Goal: Obtain resource: Obtain resource

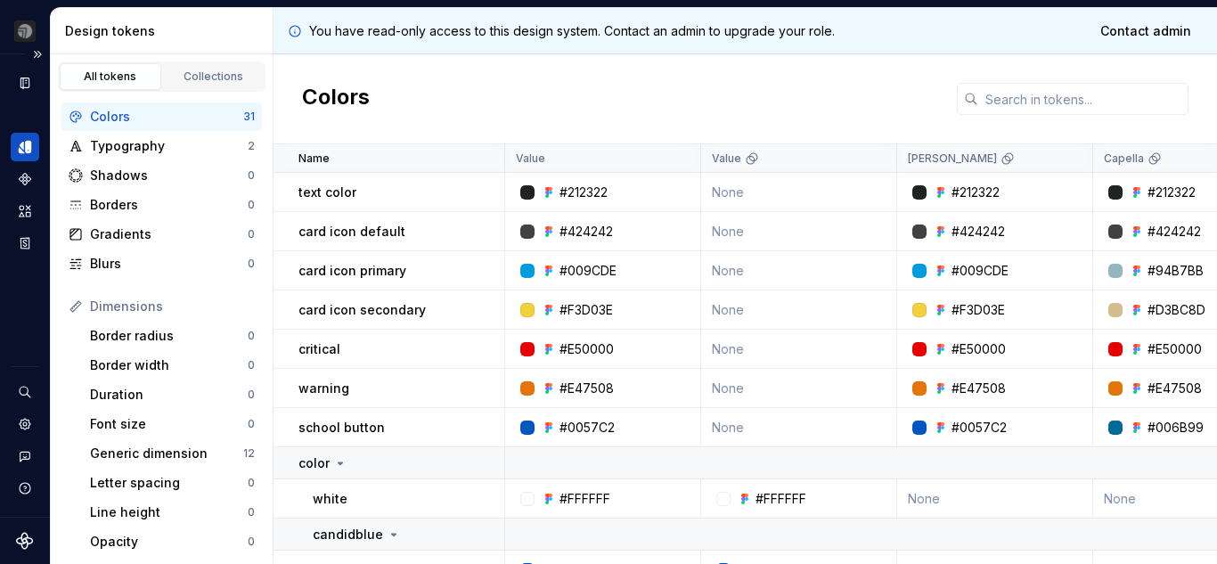
click at [25, 154] on icon "Design tokens" at bounding box center [25, 147] width 16 height 16
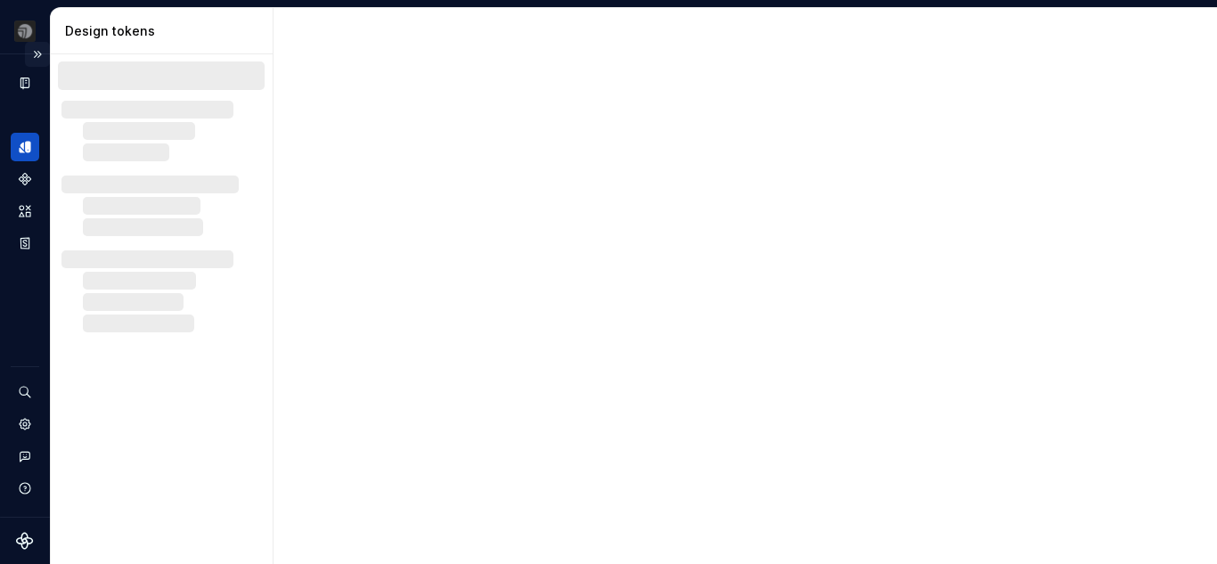
click at [31, 54] on button "Expand sidebar" at bounding box center [37, 54] width 25 height 25
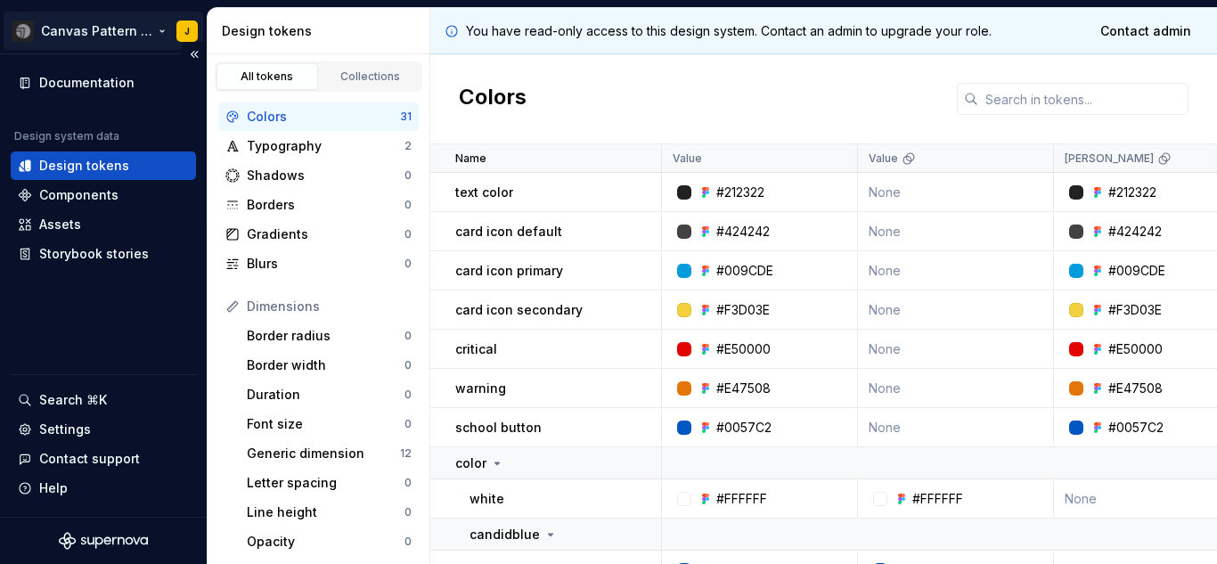
click at [93, 29] on html "Canvas Pattern Library (Master) J Documentation Design system data Design token…" at bounding box center [608, 282] width 1217 height 564
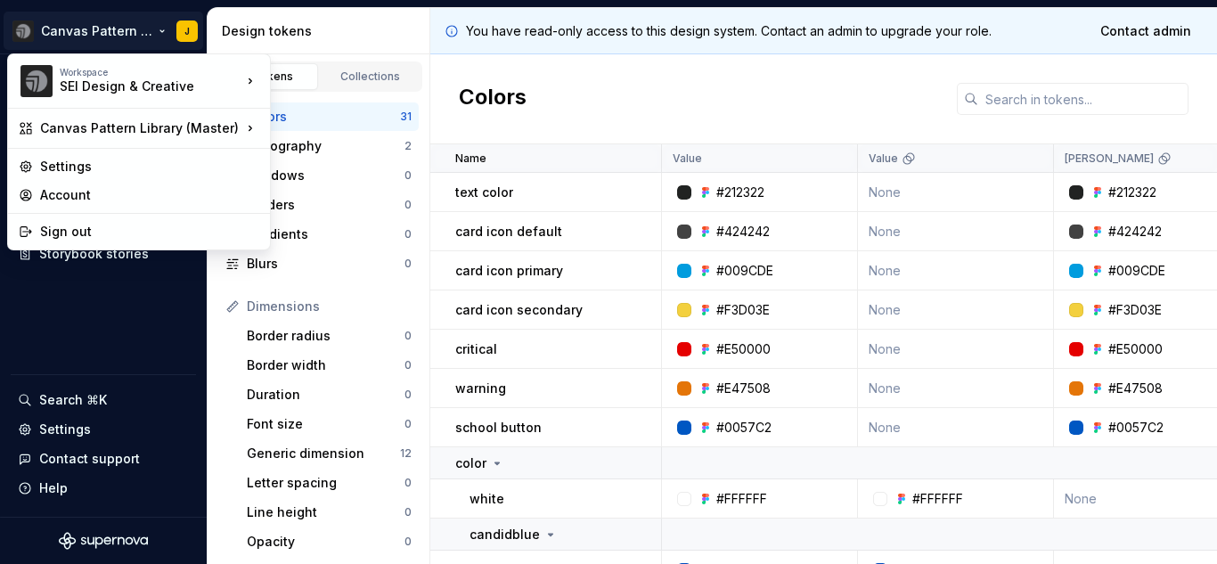
click at [155, 33] on html "Canvas Pattern Library (Master) J Documentation Design system data Design token…" at bounding box center [608, 282] width 1217 height 564
click at [542, 77] on div "Colors" at bounding box center [823, 99] width 787 height 90
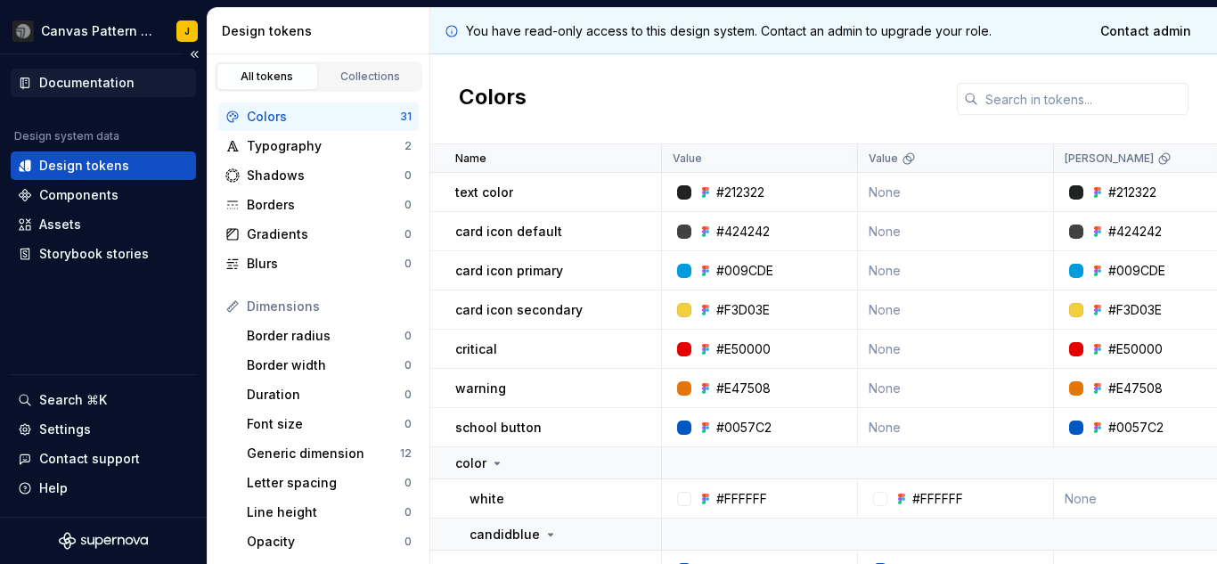
click at [94, 81] on div "Documentation" at bounding box center [86, 83] width 95 height 18
click at [98, 30] on html "Canvas Pattern Library (Master) J Documentation Design system data Design token…" at bounding box center [608, 282] width 1217 height 564
click at [164, 34] on html "Canvas Pattern Library (Master) J Documentation Design system data Design token…" at bounding box center [608, 282] width 1217 height 564
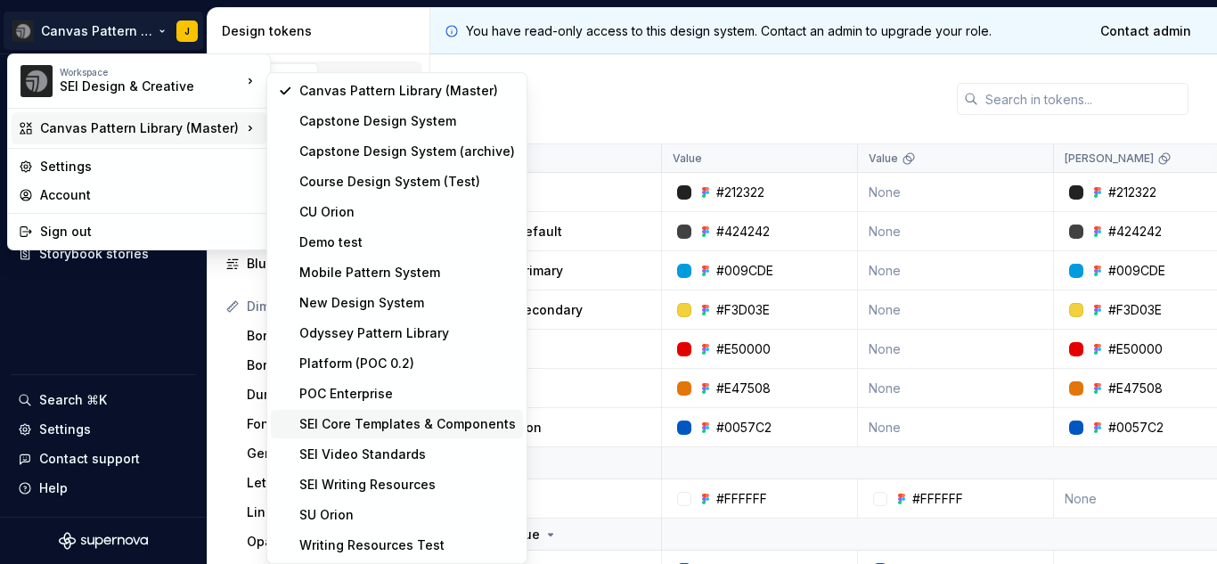
click at [385, 433] on div "SEI Core Templates & Components" at bounding box center [397, 424] width 252 height 29
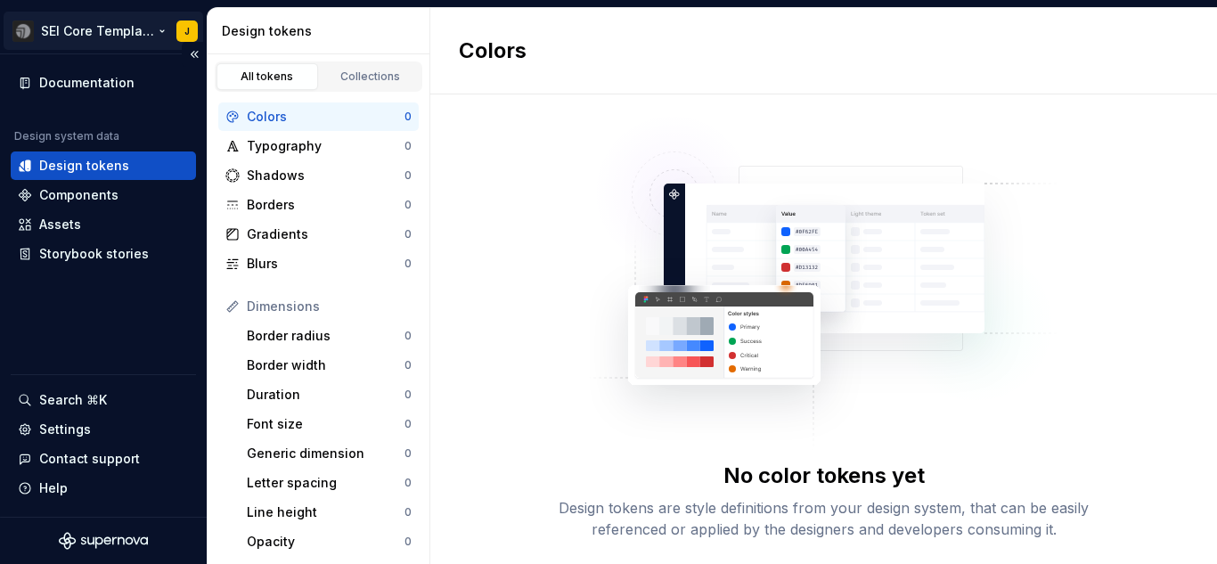
click at [94, 34] on html "SEI Core Templates & Components J Documentation Design system data Design token…" at bounding box center [608, 282] width 1217 height 564
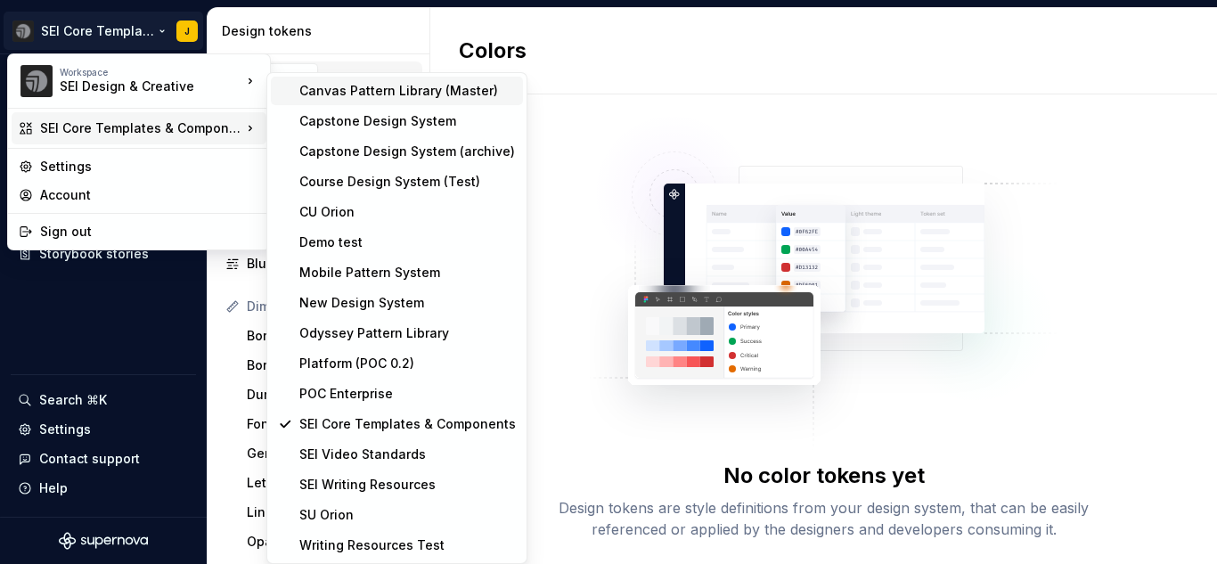
click at [401, 94] on div "Canvas Pattern Library (Master)" at bounding box center [407, 91] width 217 height 18
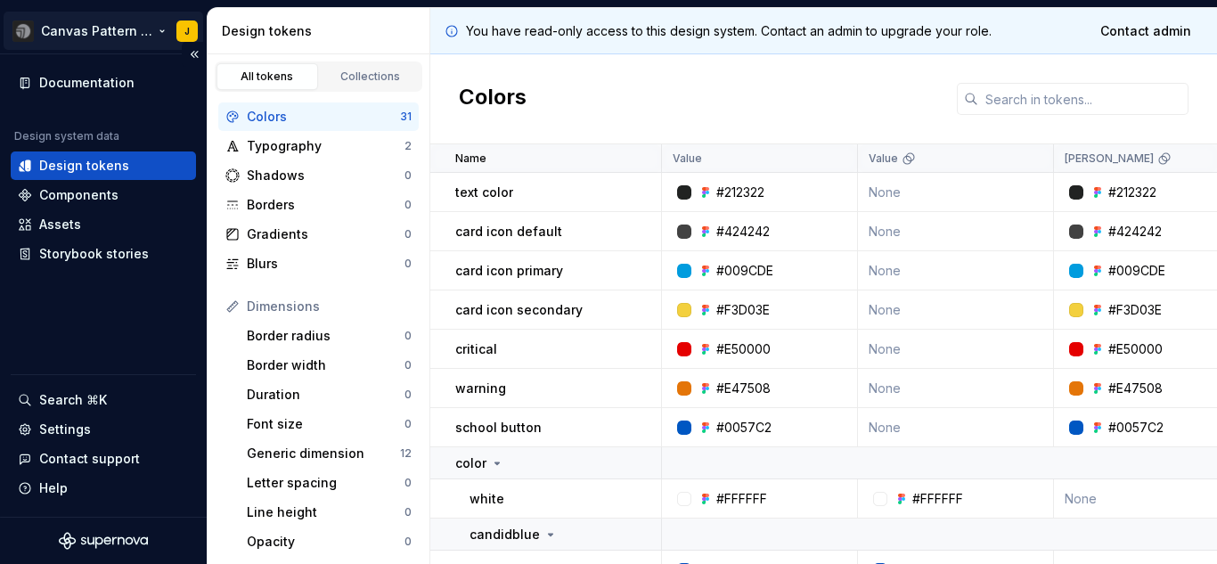
click at [100, 37] on html "Canvas Pattern Library (Master) J Documentation Design system data Design token…" at bounding box center [608, 282] width 1217 height 564
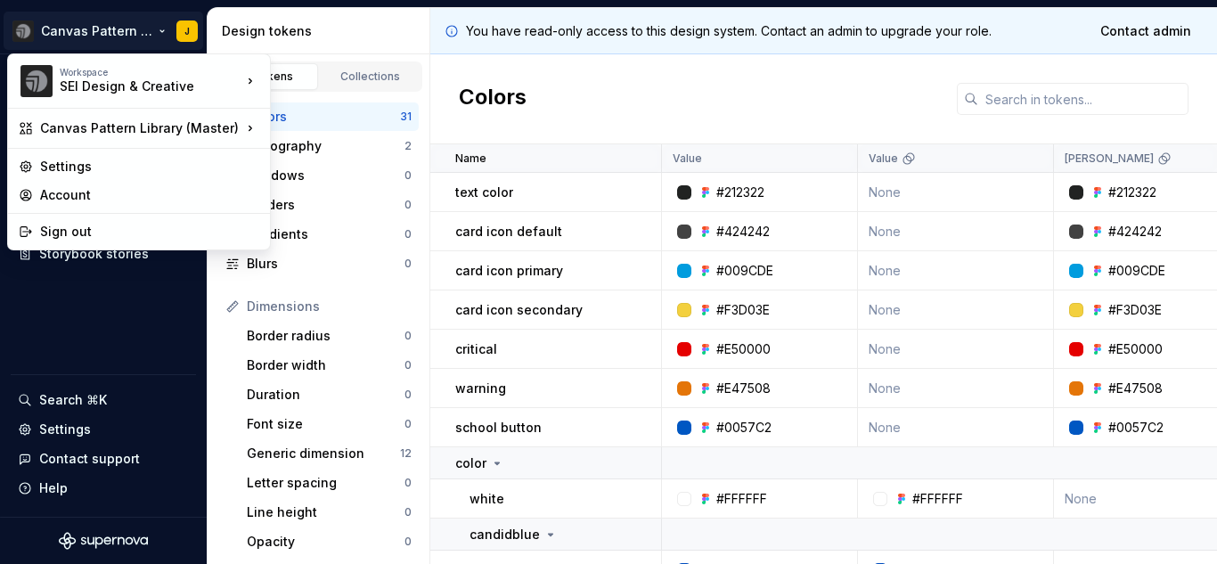
click at [159, 27] on html "Canvas Pattern Library (Master) J Documentation Design system data Design token…" at bounding box center [608, 282] width 1217 height 564
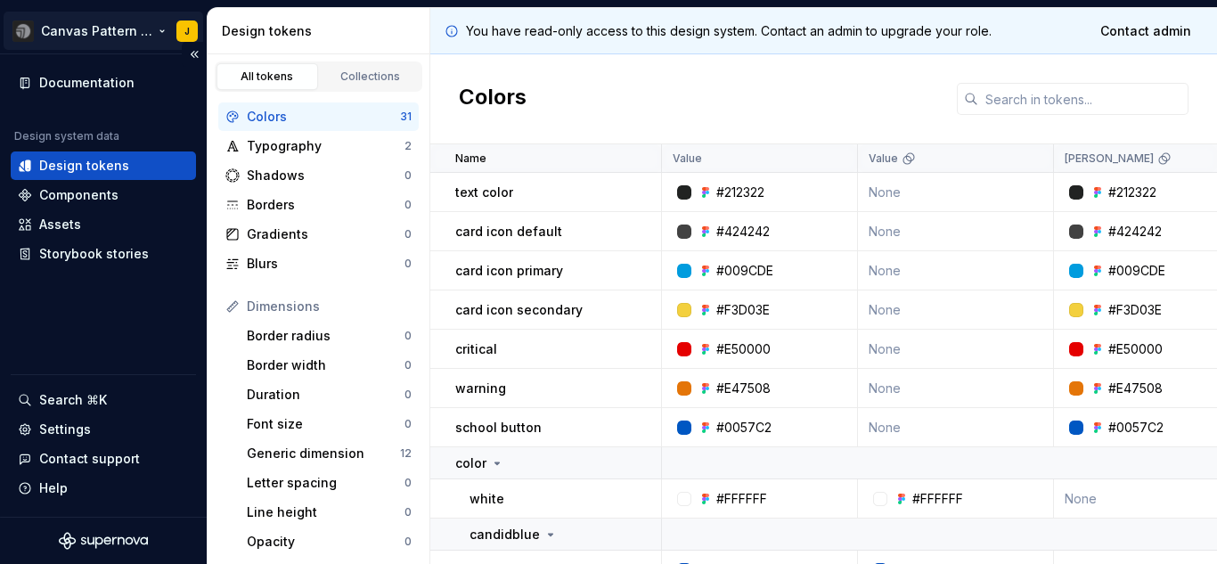
click at [153, 32] on html "Canvas Pattern Library (Master) J Documentation Design system data Design token…" at bounding box center [608, 282] width 1217 height 564
click at [159, 28] on html "Canvas Pattern Library (Master) J Documentation Design system data Design token…" at bounding box center [608, 282] width 1217 height 564
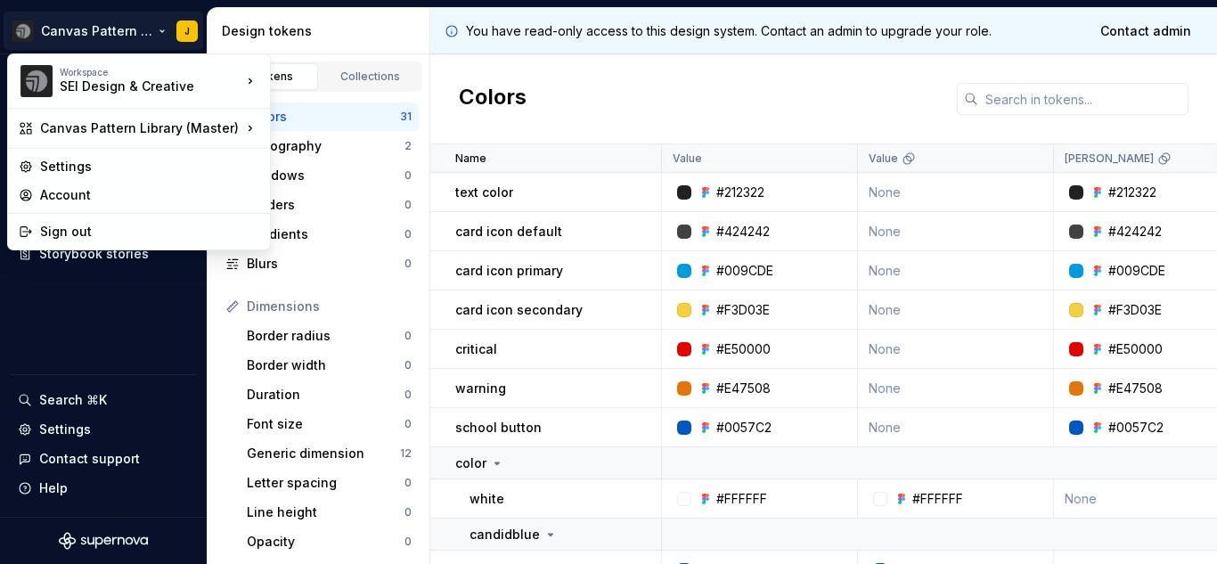
click at [667, 100] on html "Canvas Pattern Library (Master) J Documentation Design system data Design token…" at bounding box center [608, 282] width 1217 height 564
click at [682, 89] on div "Colors" at bounding box center [823, 99] width 787 height 90
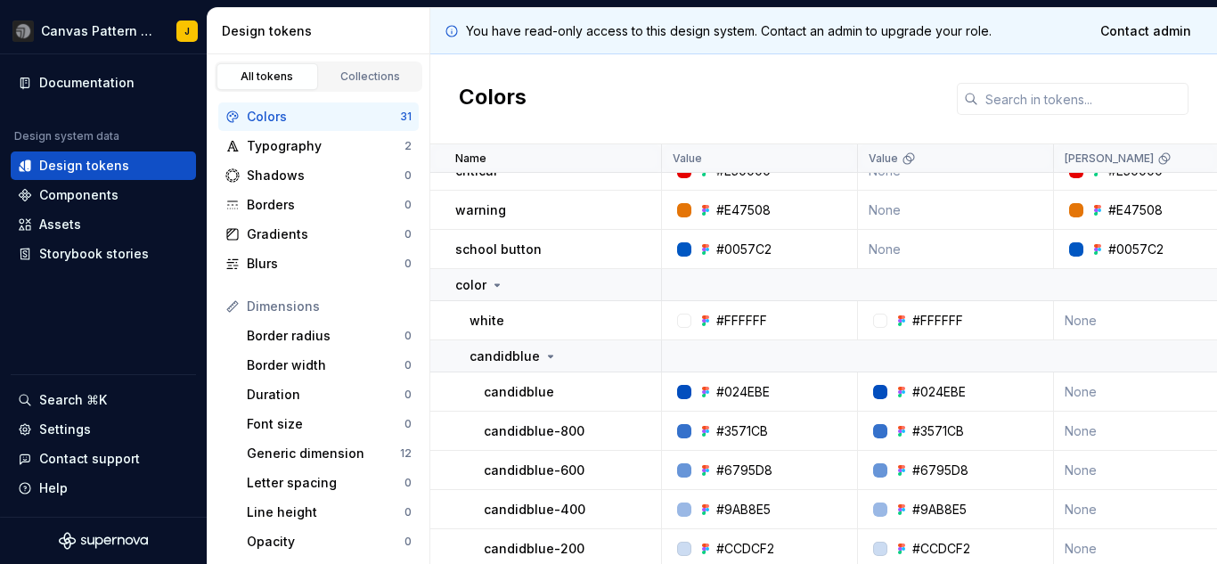
scroll to position [267, 0]
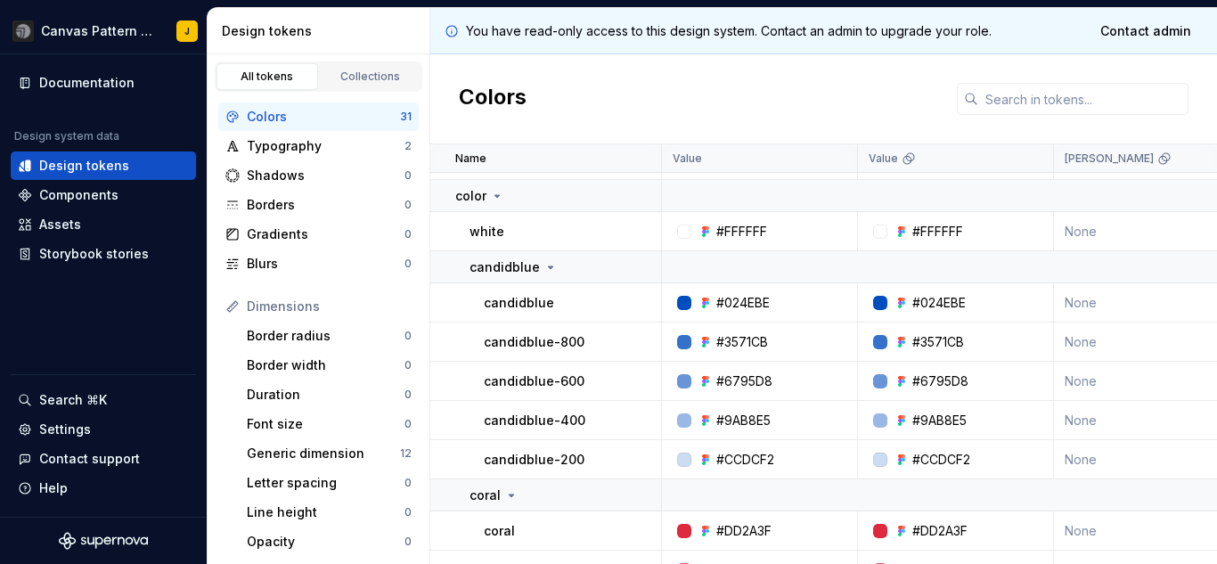
click at [517, 298] on p "candidblue" at bounding box center [519, 303] width 70 height 18
copy p "candidblue"
click at [559, 346] on p "candidblue-800" at bounding box center [534, 342] width 101 height 18
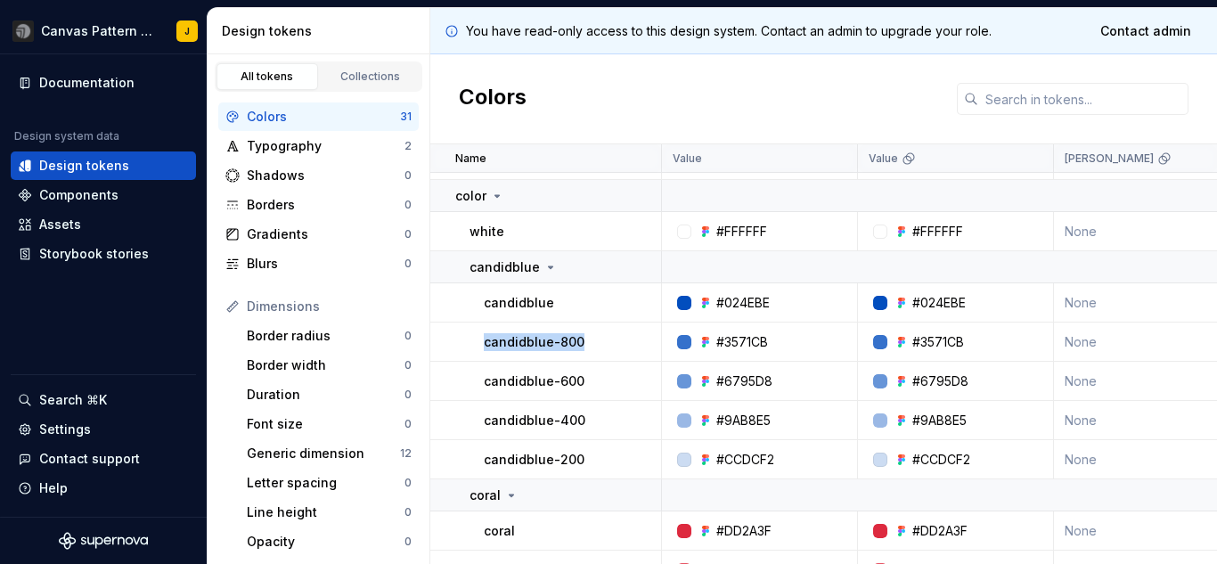
click at [558, 345] on p "candidblue-800" at bounding box center [534, 342] width 101 height 18
copy p "candidblue-800"
click at [515, 373] on p "candidblue-600" at bounding box center [534, 381] width 101 height 18
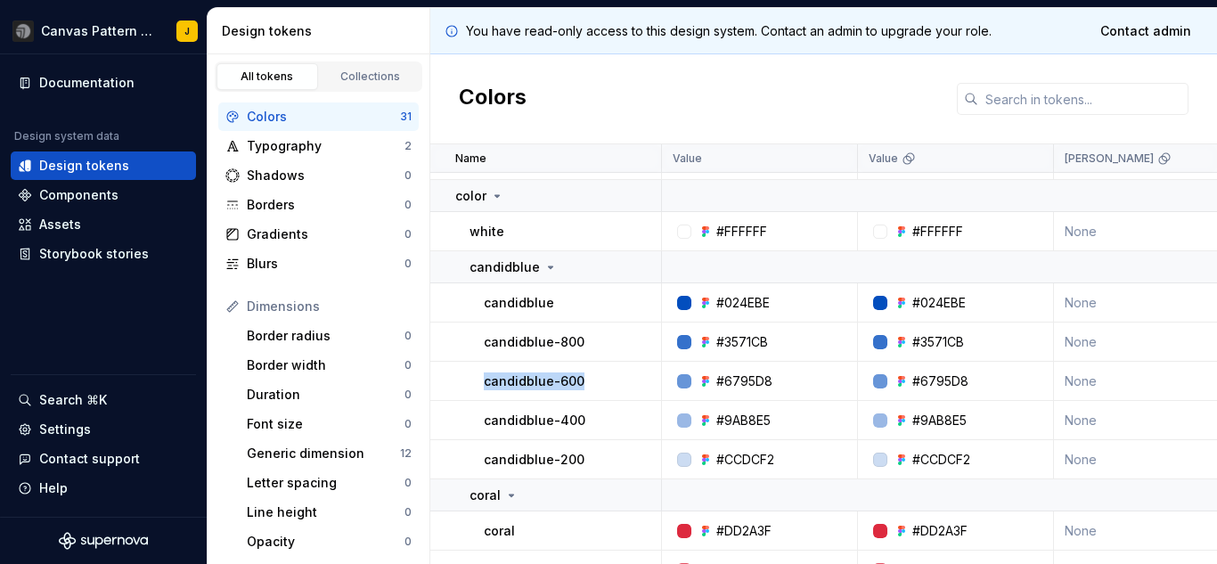
copy p "candidblue-600"
click at [519, 428] on p "candidblue-400" at bounding box center [535, 421] width 102 height 18
copy p "candidblue-400"
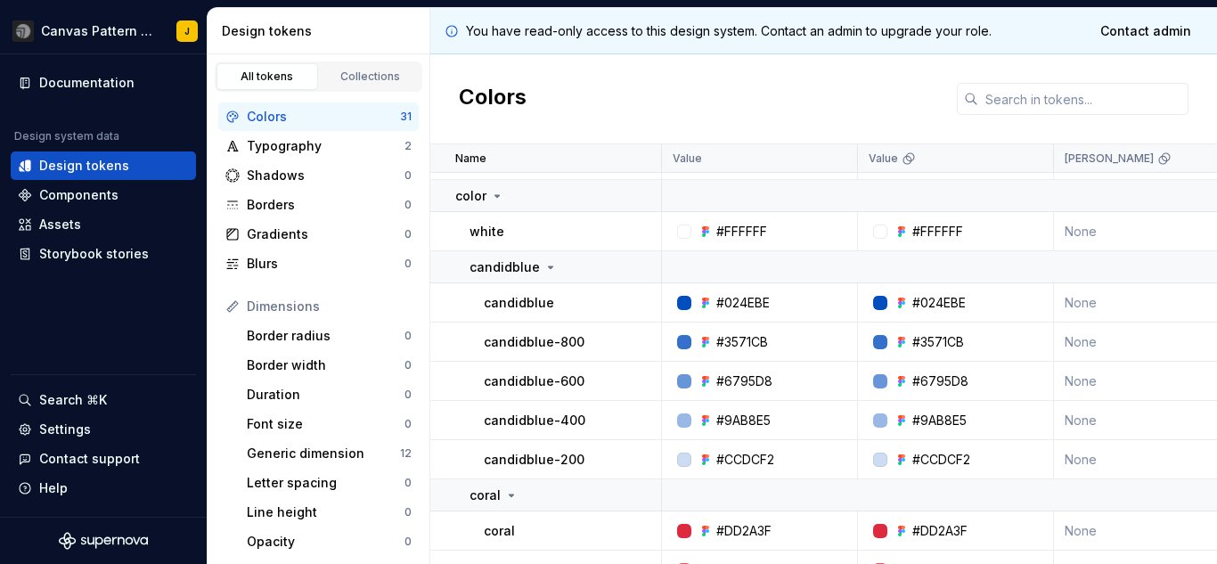
click at [522, 464] on p "candidblue-200" at bounding box center [534, 460] width 101 height 18
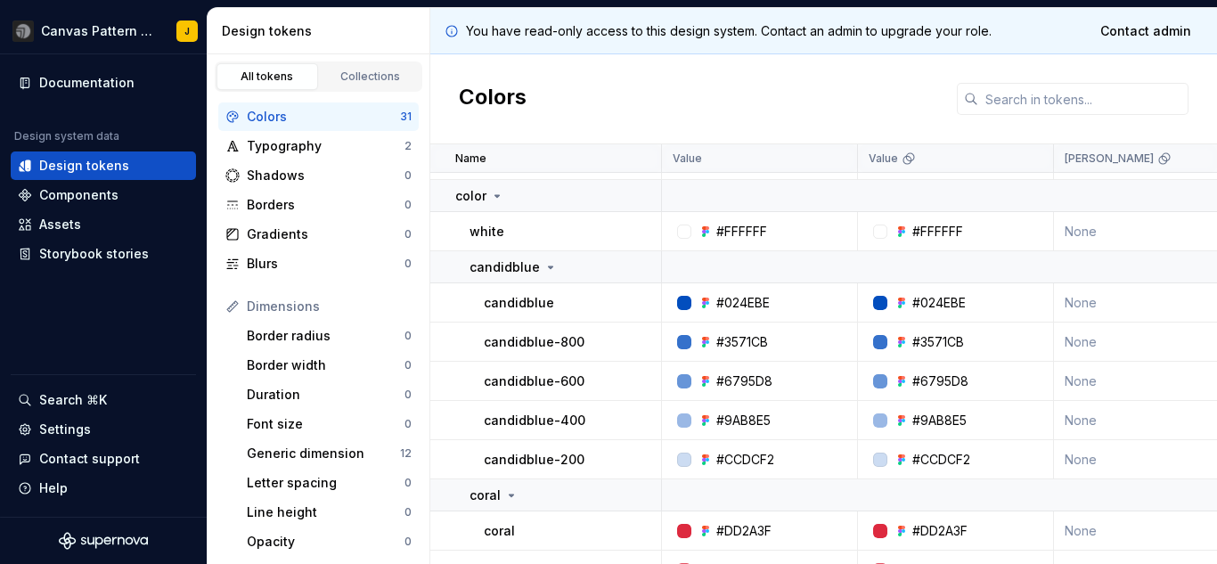
click at [748, 303] on div "#024EBE" at bounding box center [742, 303] width 53 height 18
copy div "#024EBE"
click at [740, 343] on div "#3571CB" at bounding box center [742, 342] width 52 height 18
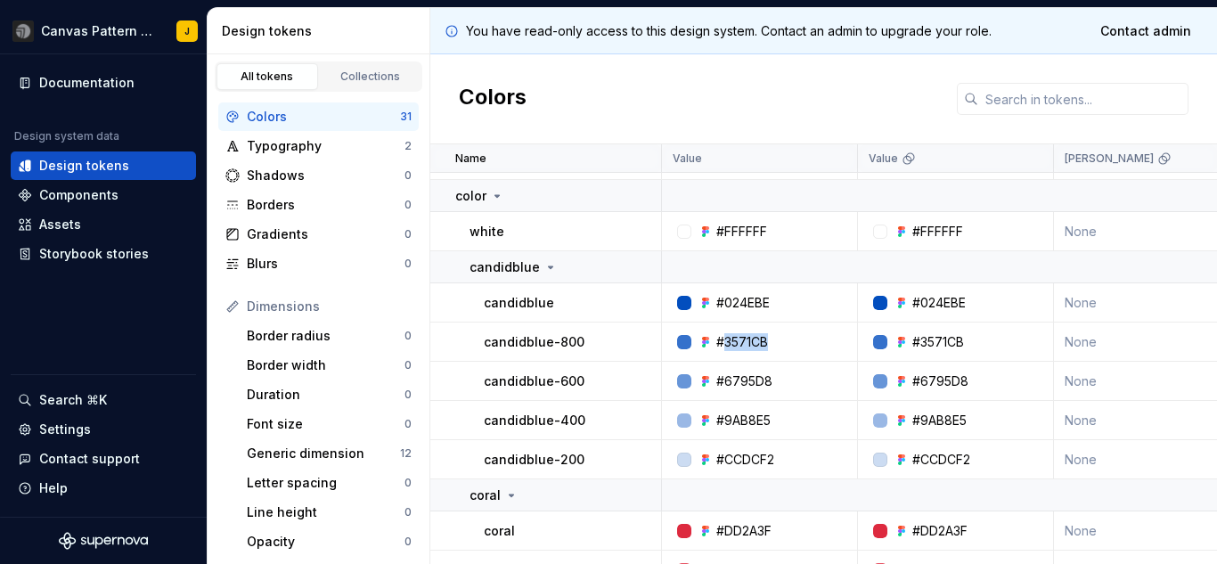
click at [740, 343] on div "#3571CB" at bounding box center [742, 342] width 52 height 18
copy div "#3571CB"
click at [736, 376] on div "#6795D8" at bounding box center [744, 381] width 56 height 18
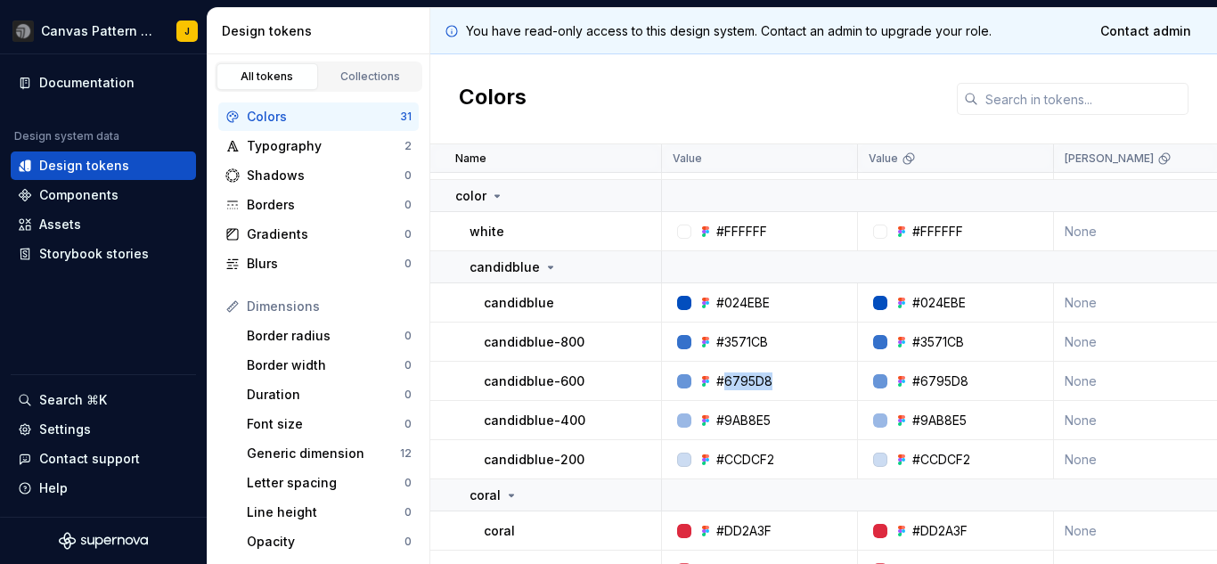
click at [736, 376] on div "#6795D8" at bounding box center [744, 381] width 56 height 18
copy div "#6795D8"
click at [744, 421] on div "#9AB8E5" at bounding box center [743, 421] width 54 height 18
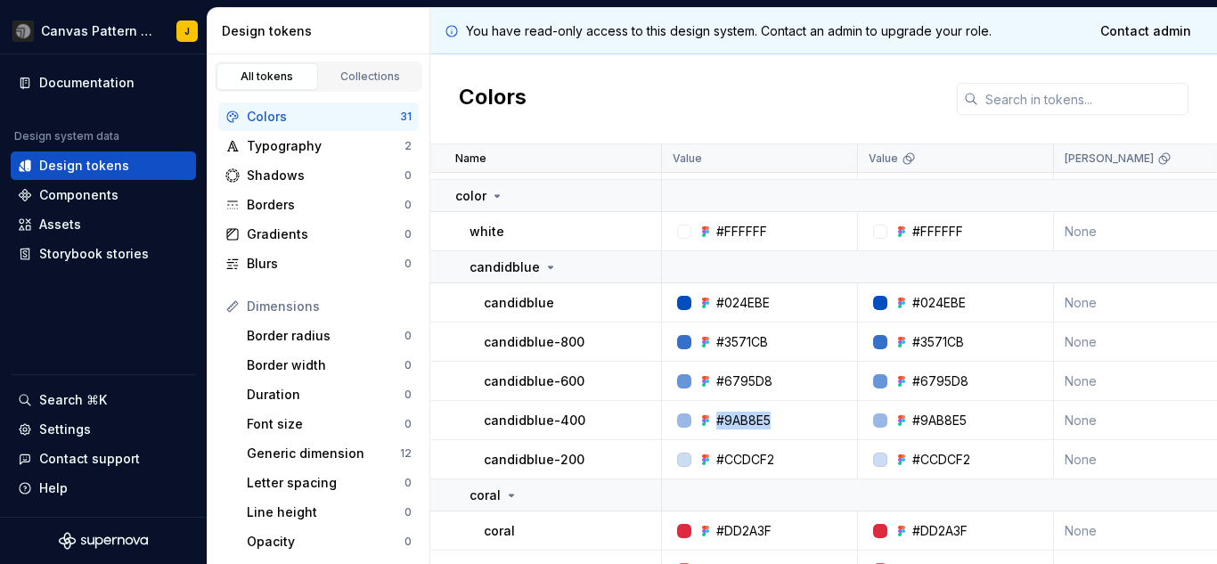
copy div "#9AB8E5"
click at [732, 454] on div "#CCDCF2" at bounding box center [745, 460] width 58 height 18
copy div "#CCDCF2"
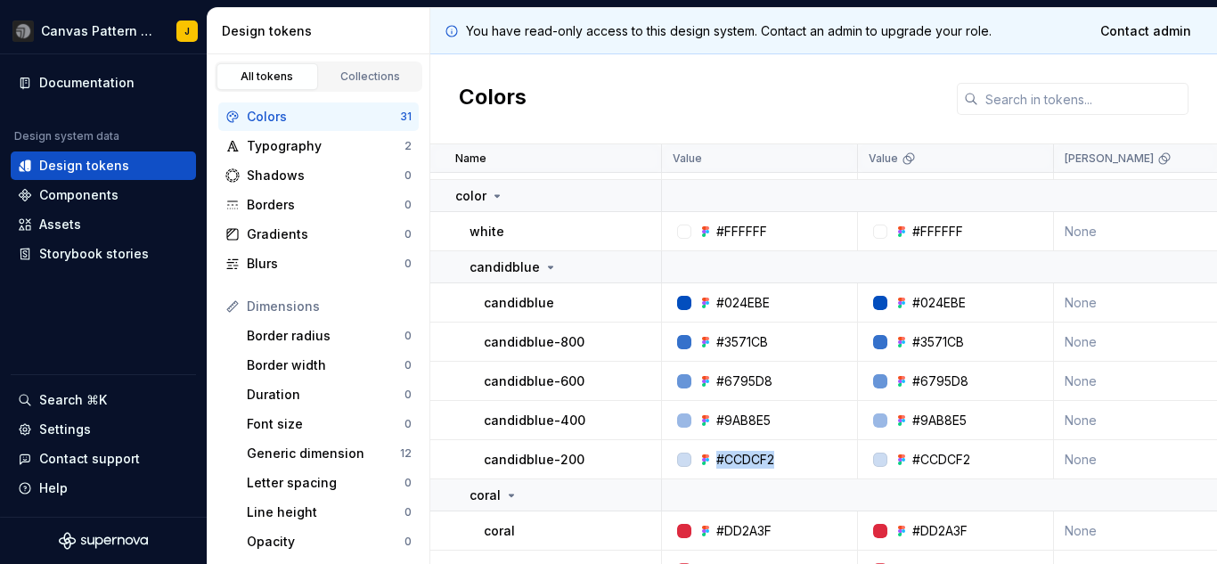
click at [525, 308] on p "candidblue" at bounding box center [519, 303] width 70 height 18
copy p "candidblue"
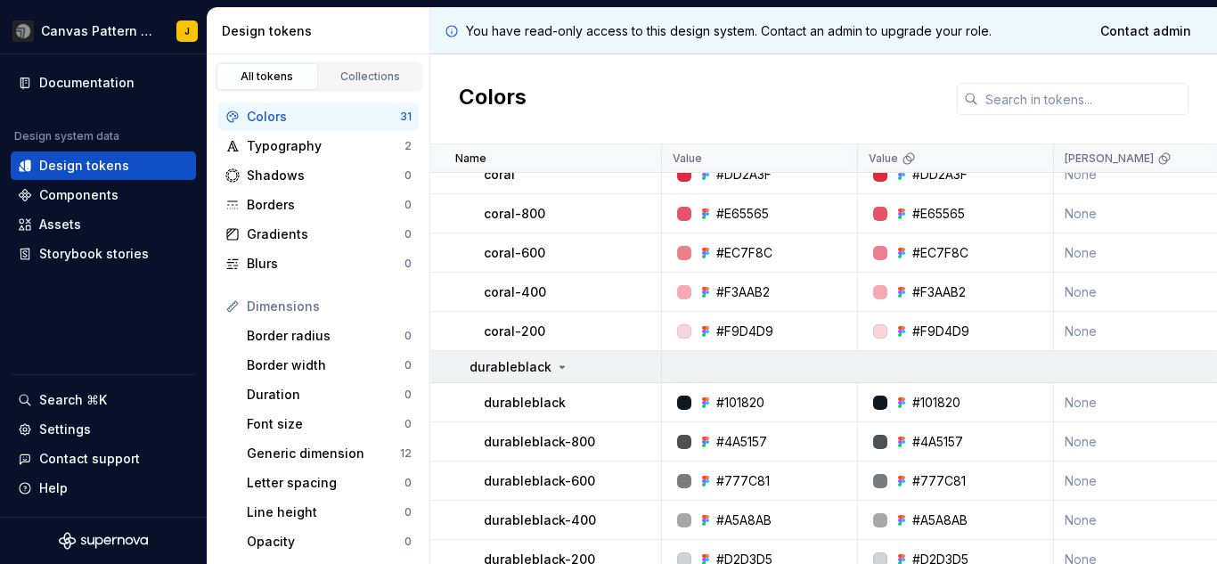
scroll to position [535, 0]
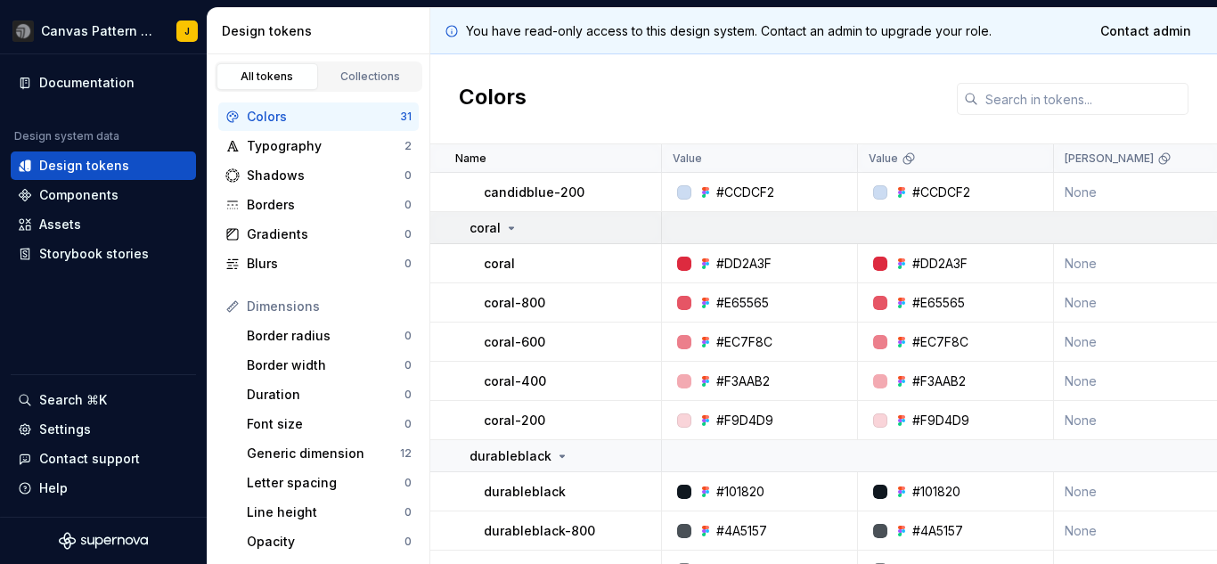
click at [478, 233] on p "coral" at bounding box center [485, 228] width 31 height 18
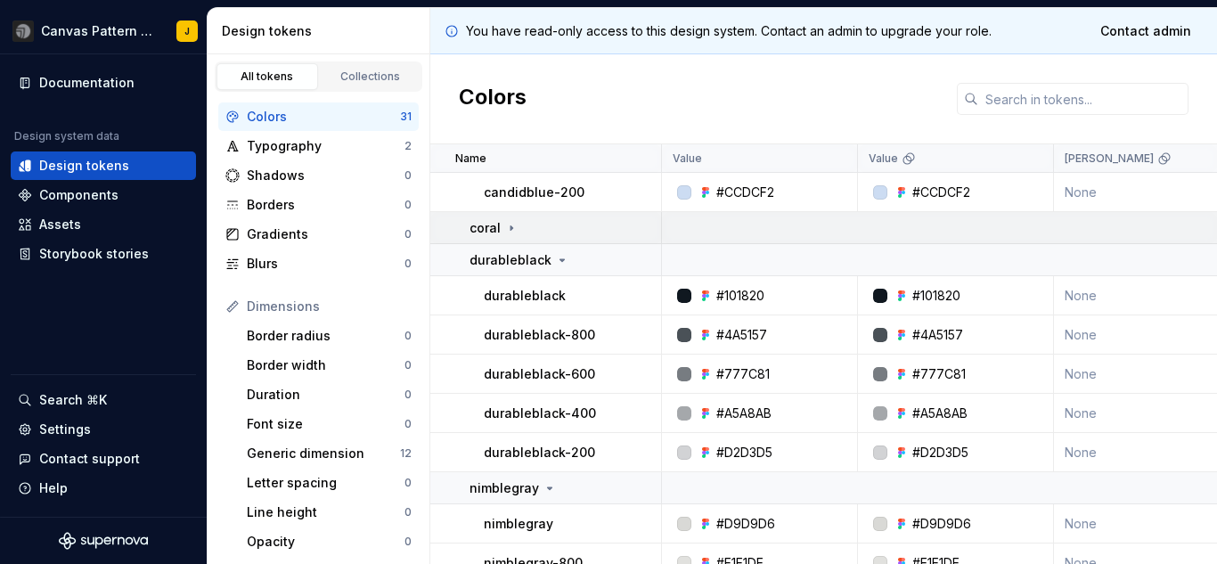
click at [478, 233] on p "coral" at bounding box center [485, 228] width 31 height 18
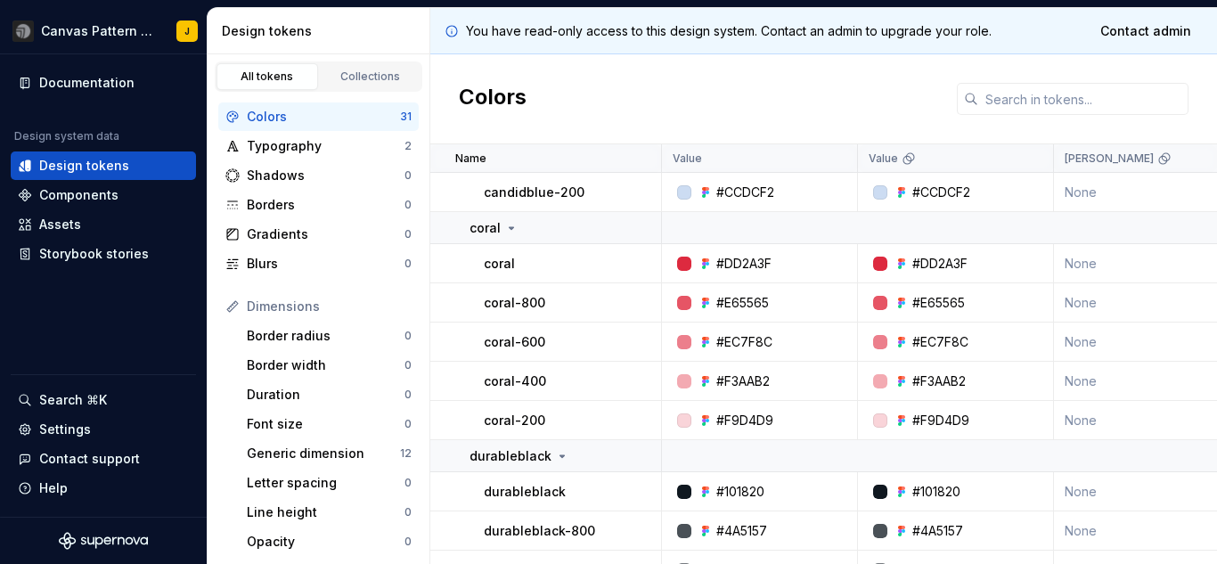
click at [498, 267] on p "coral" at bounding box center [499, 264] width 31 height 18
click at [510, 298] on p "coral-800" at bounding box center [514, 303] width 61 height 18
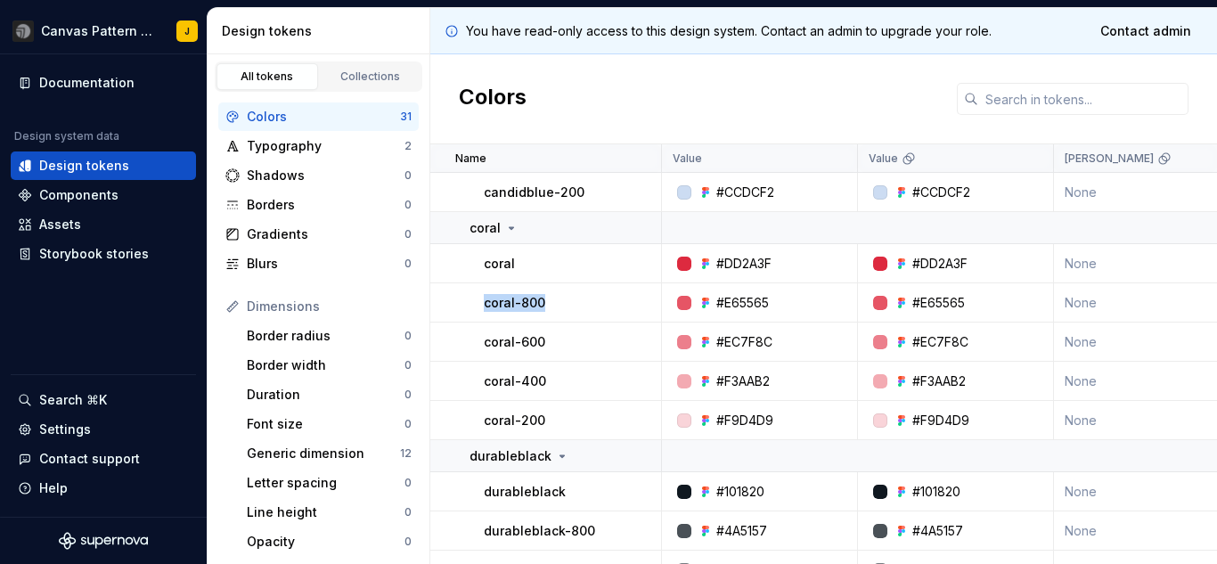
click at [515, 344] on p "coral-600" at bounding box center [514, 342] width 61 height 18
click at [498, 373] on p "coral-400" at bounding box center [515, 381] width 62 height 18
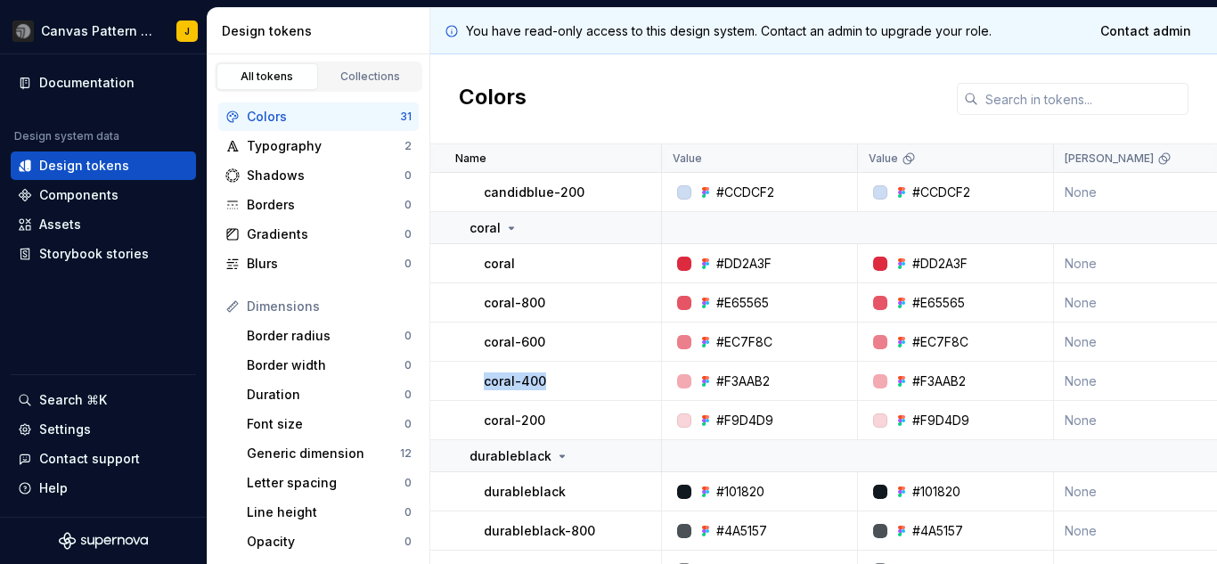
click at [498, 373] on p "coral-400" at bounding box center [515, 381] width 62 height 18
click at [494, 423] on p "coral-200" at bounding box center [514, 421] width 61 height 18
click at [731, 259] on div "#DD2A3F" at bounding box center [743, 264] width 55 height 18
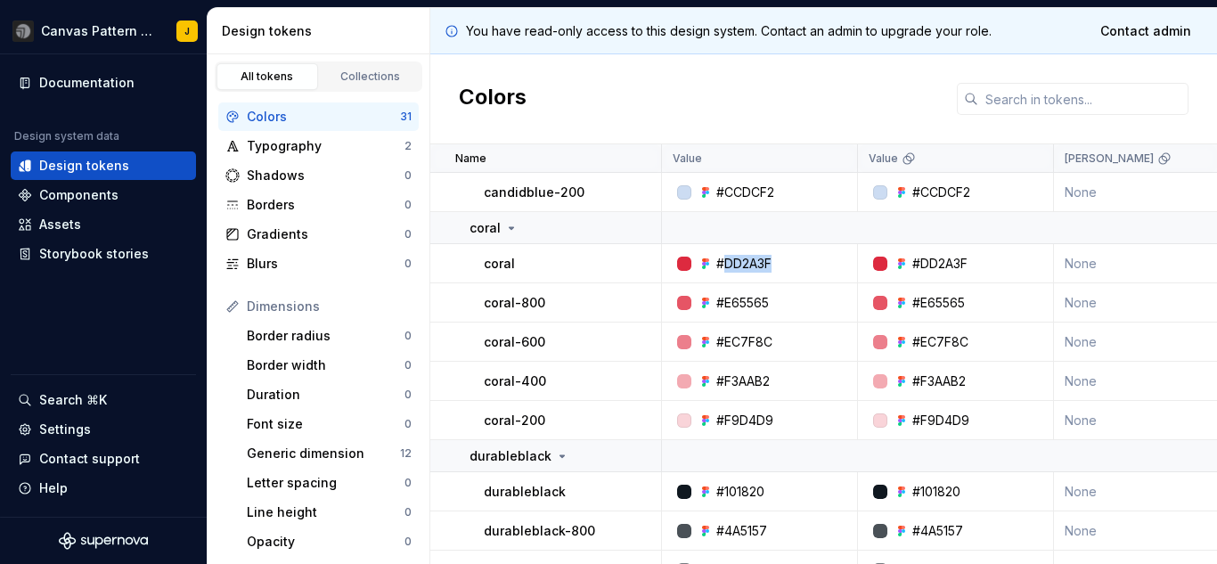
click at [731, 259] on div "#DD2A3F" at bounding box center [743, 264] width 55 height 18
click at [726, 305] on div "#E65565" at bounding box center [742, 303] width 53 height 18
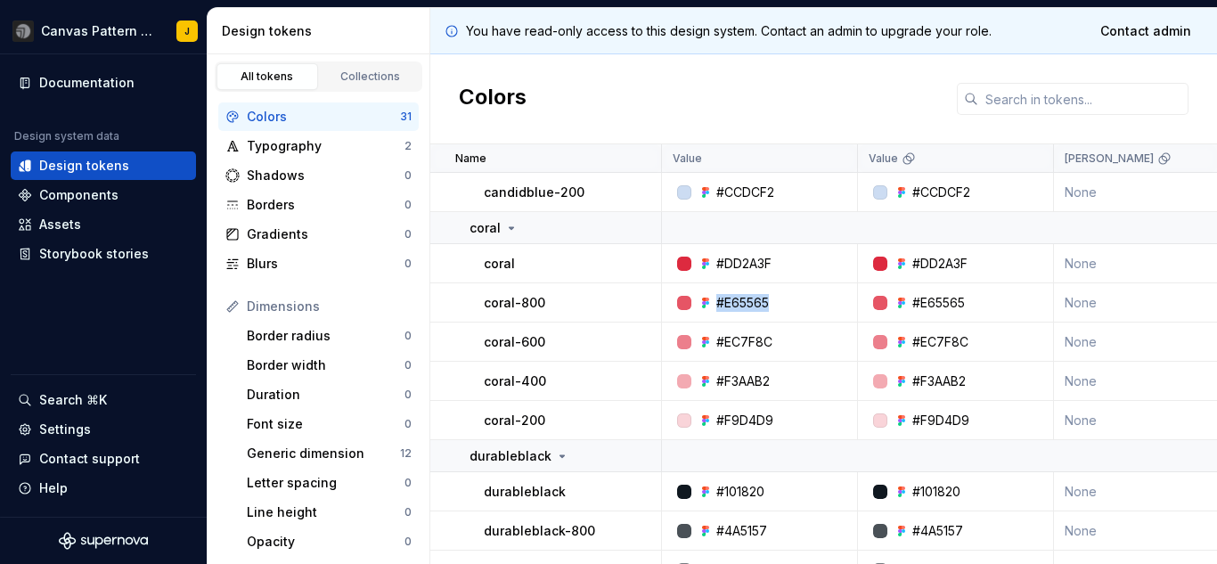
click at [739, 337] on div "#EC7F8C" at bounding box center [744, 342] width 56 height 18
click at [741, 385] on div "#F3AAB2" at bounding box center [742, 381] width 53 height 18
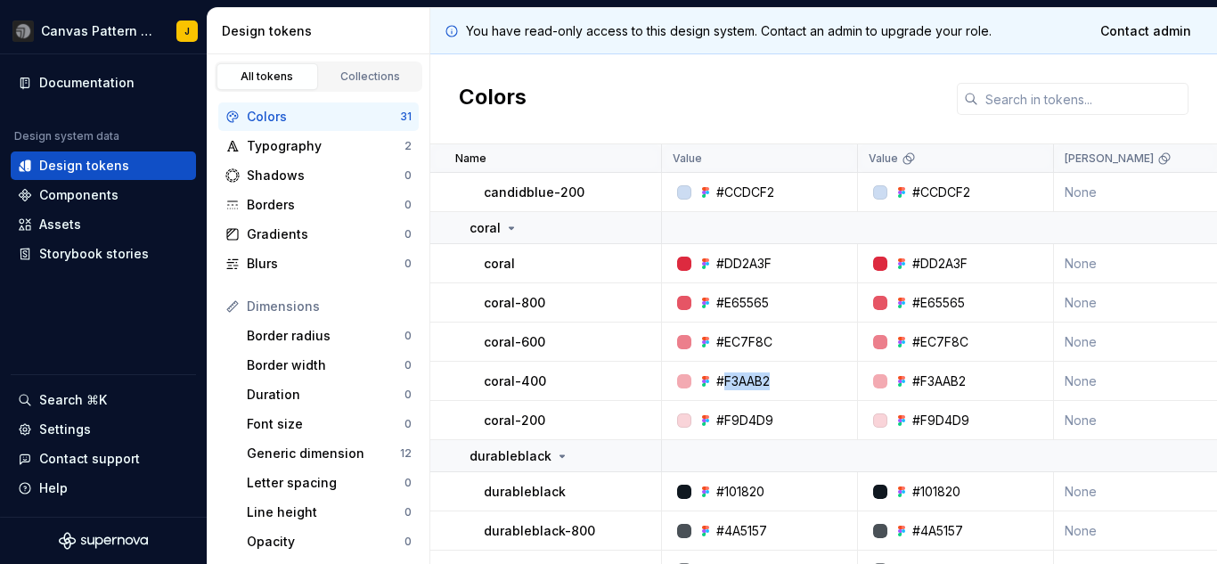
click at [741, 385] on div "#F3AAB2" at bounding box center [742, 381] width 53 height 18
click at [736, 424] on div "#F9D4D9" at bounding box center [744, 421] width 57 height 18
